Goal: Task Accomplishment & Management: Use online tool/utility

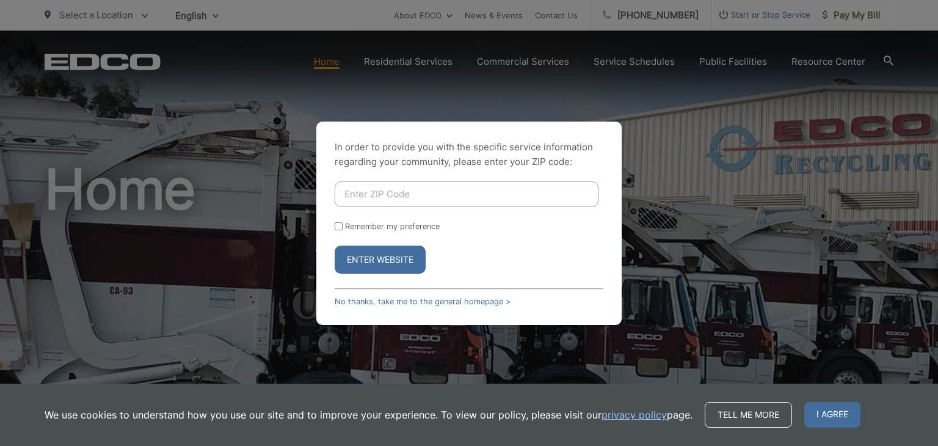
click at [531, 372] on div "In order to provide you with the specific service information regarding your co…" at bounding box center [469, 223] width 938 height 446
click at [374, 191] on input "Enter ZIP Code" at bounding box center [467, 194] width 264 height 26
type input "92078"
click at [396, 255] on button "Enter Website" at bounding box center [380, 259] width 91 height 28
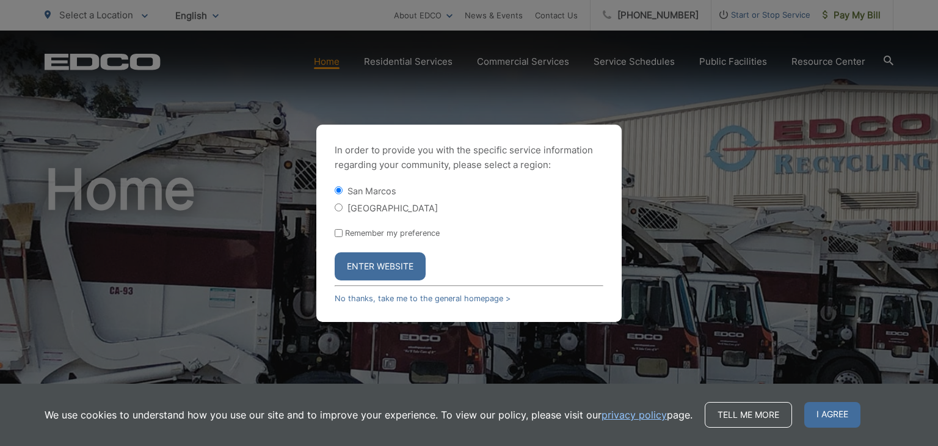
click at [403, 266] on button "Enter Website" at bounding box center [380, 266] width 91 height 28
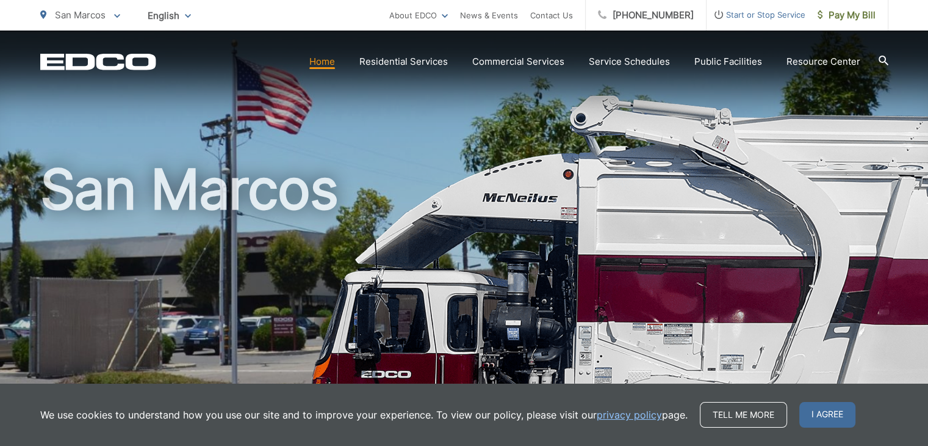
drag, startPoint x: 819, startPoint y: 29, endPoint x: 845, endPoint y: 21, distance: 27.4
click at [845, 21] on span "Pay My Bill" at bounding box center [847, 15] width 58 height 15
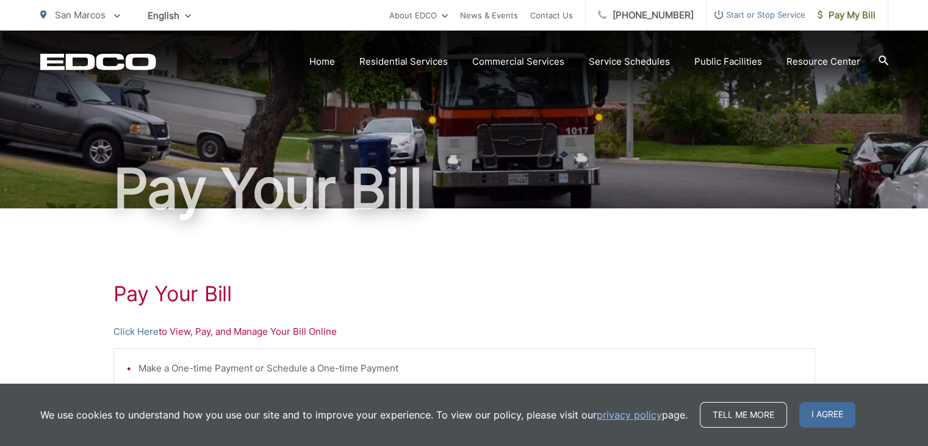
scroll to position [37, 0]
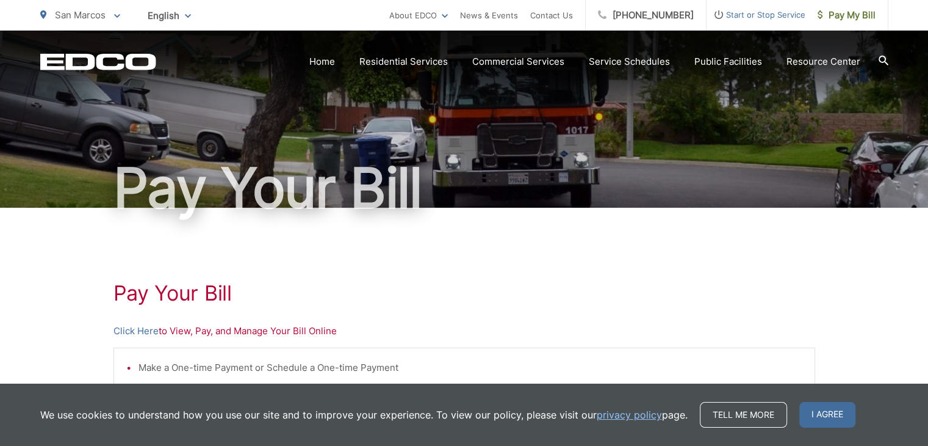
click at [143, 330] on link "Click Here" at bounding box center [136, 331] width 45 height 15
